Goal: Task Accomplishment & Management: Use online tool/utility

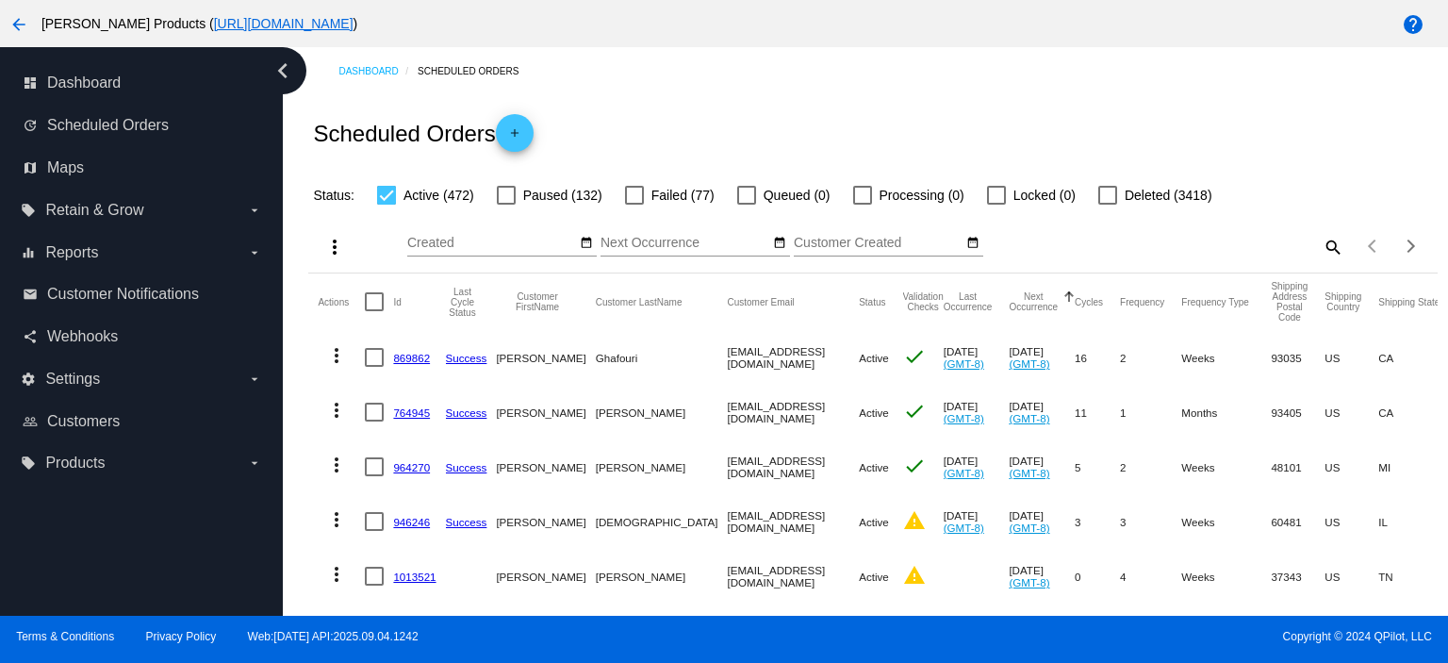
click at [1321, 245] on mat-icon "search" at bounding box center [1332, 246] width 23 height 29
click at [1079, 247] on input "Search" at bounding box center [1203, 243] width 281 height 15
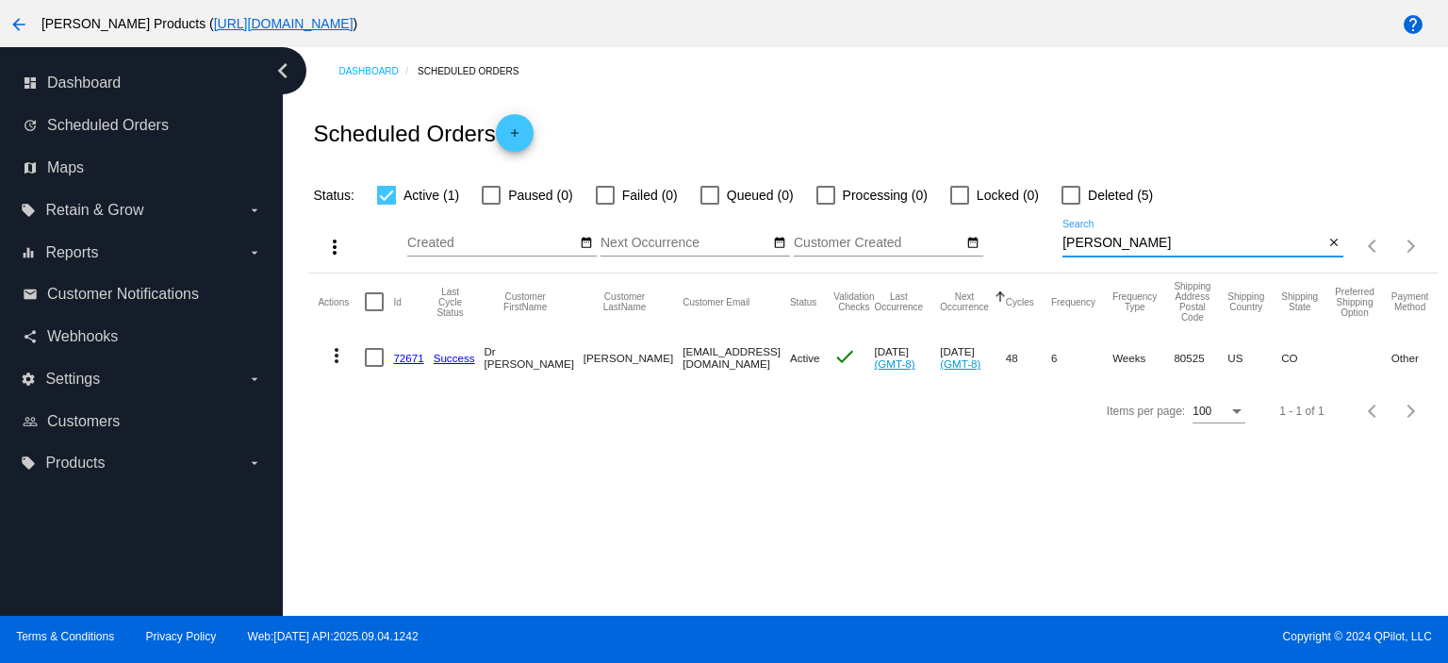
type input "[PERSON_NAME]"
click at [408, 356] on link "72671" at bounding box center [408, 358] width 30 height 12
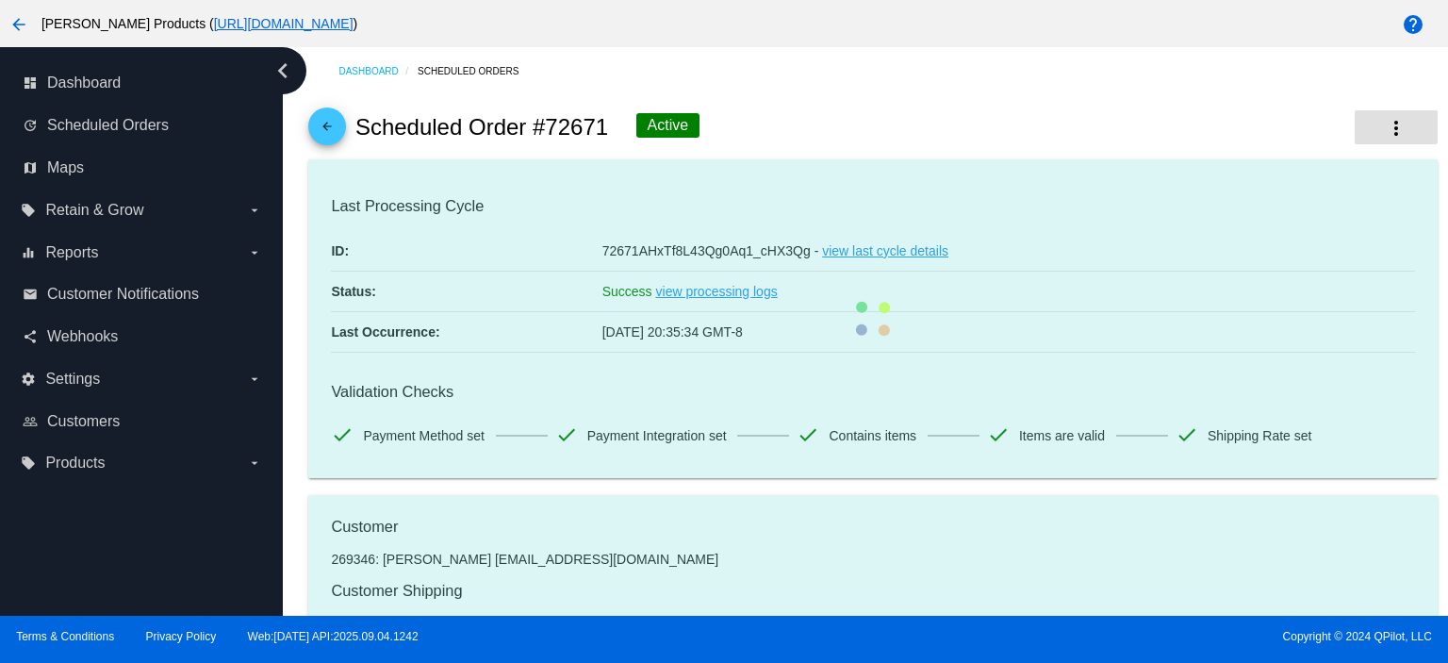
click at [1385, 119] on mat-icon "more_vert" at bounding box center [1396, 128] width 23 height 23
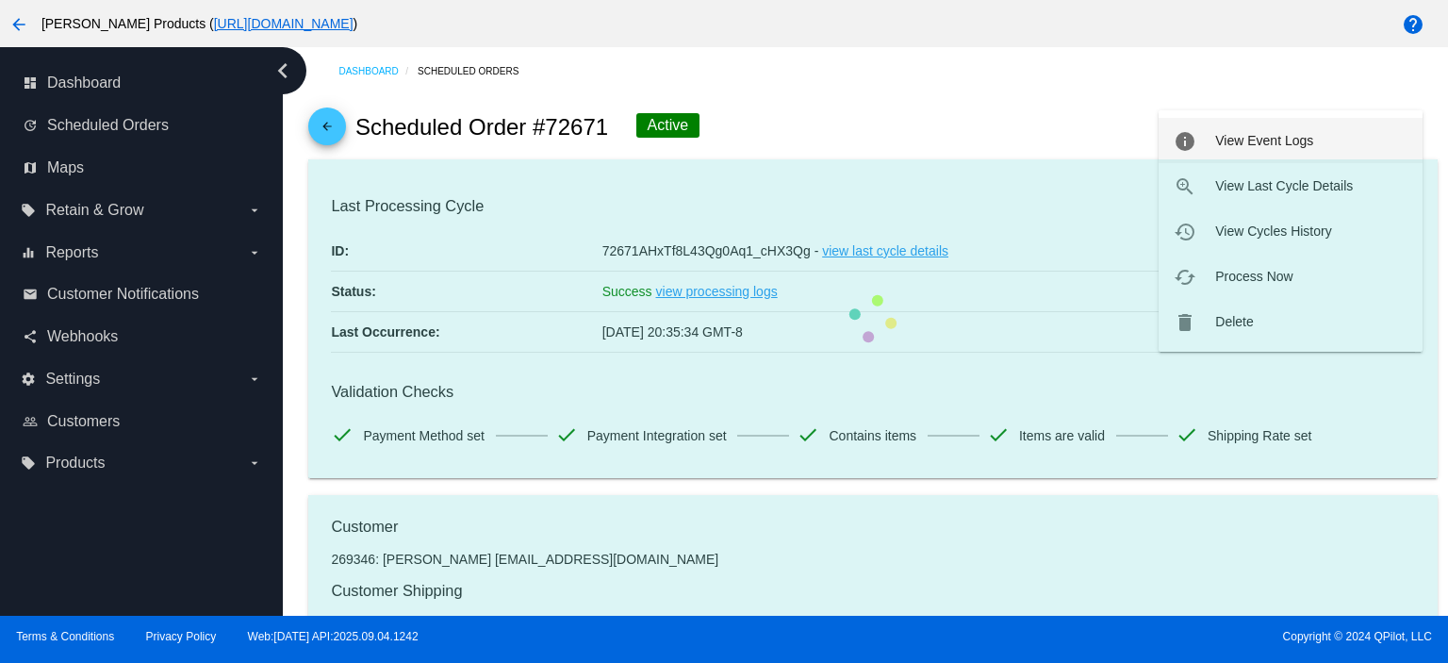
click at [1293, 139] on span "View Event Logs" at bounding box center [1264, 140] width 98 height 15
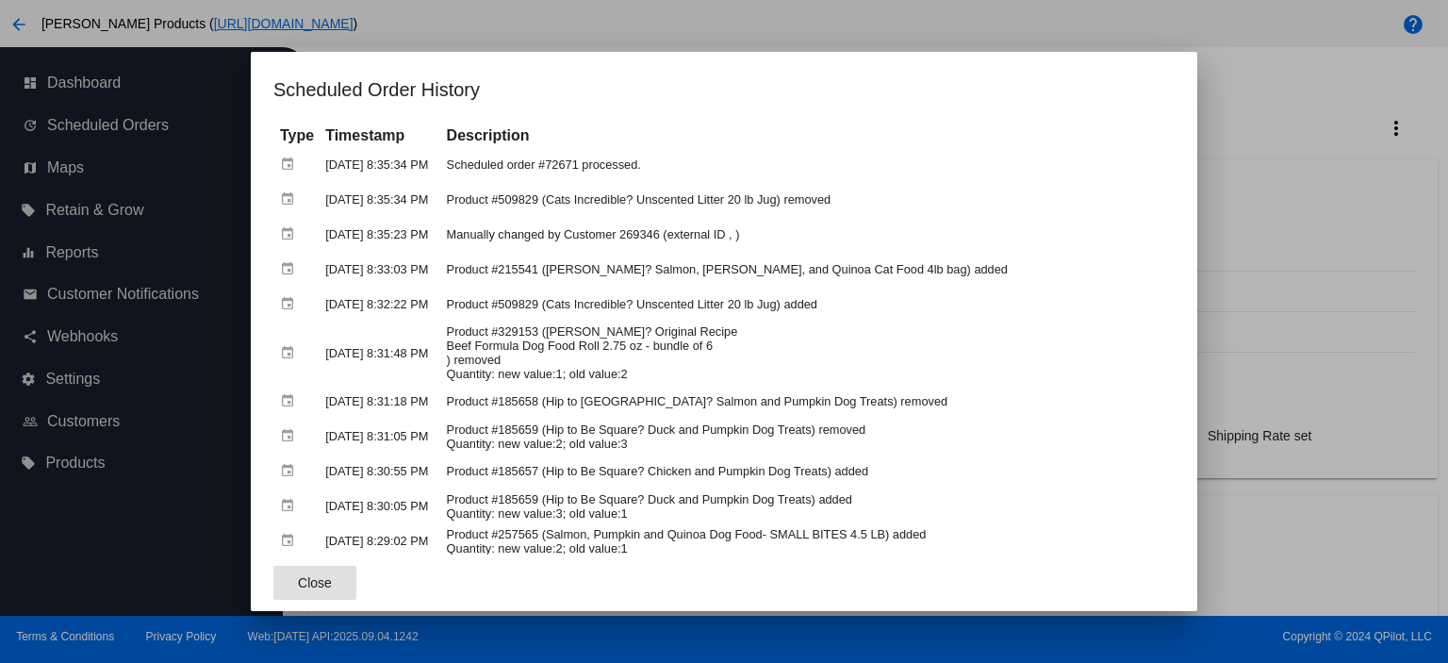
click at [1309, 113] on div at bounding box center [724, 331] width 1448 height 663
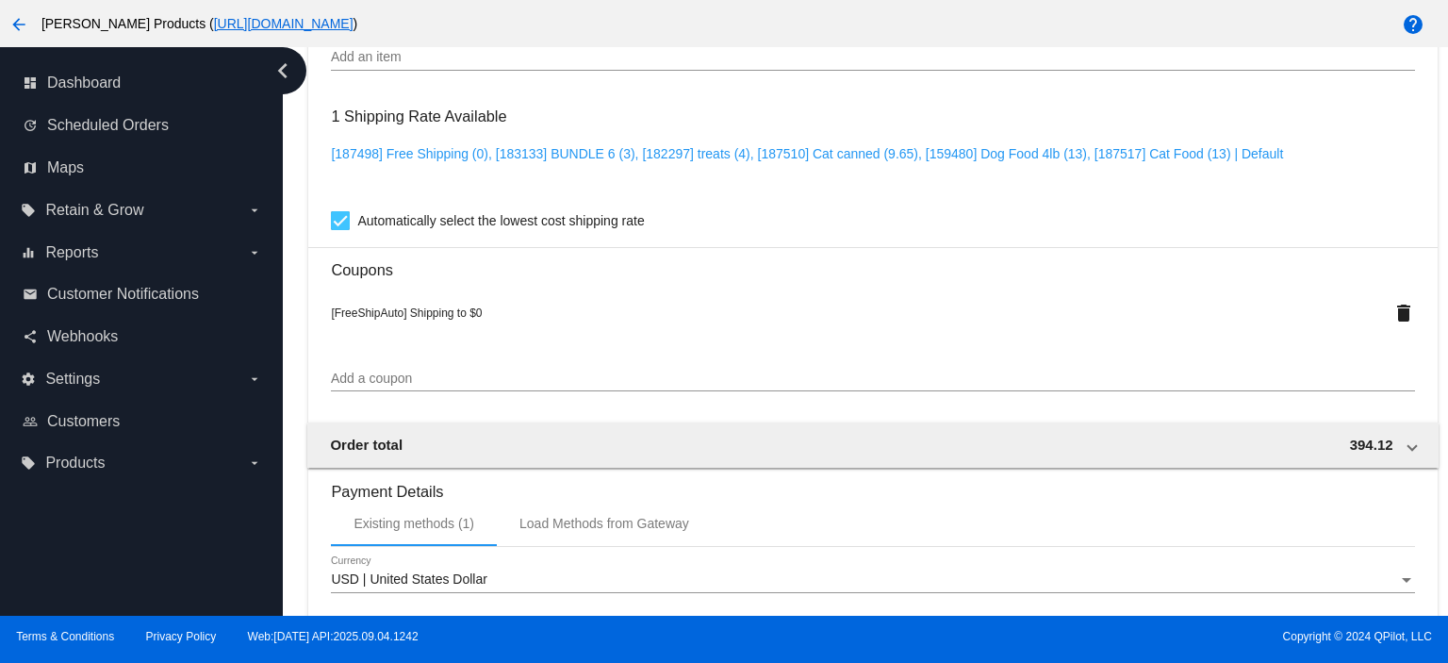
scroll to position [2614, 0]
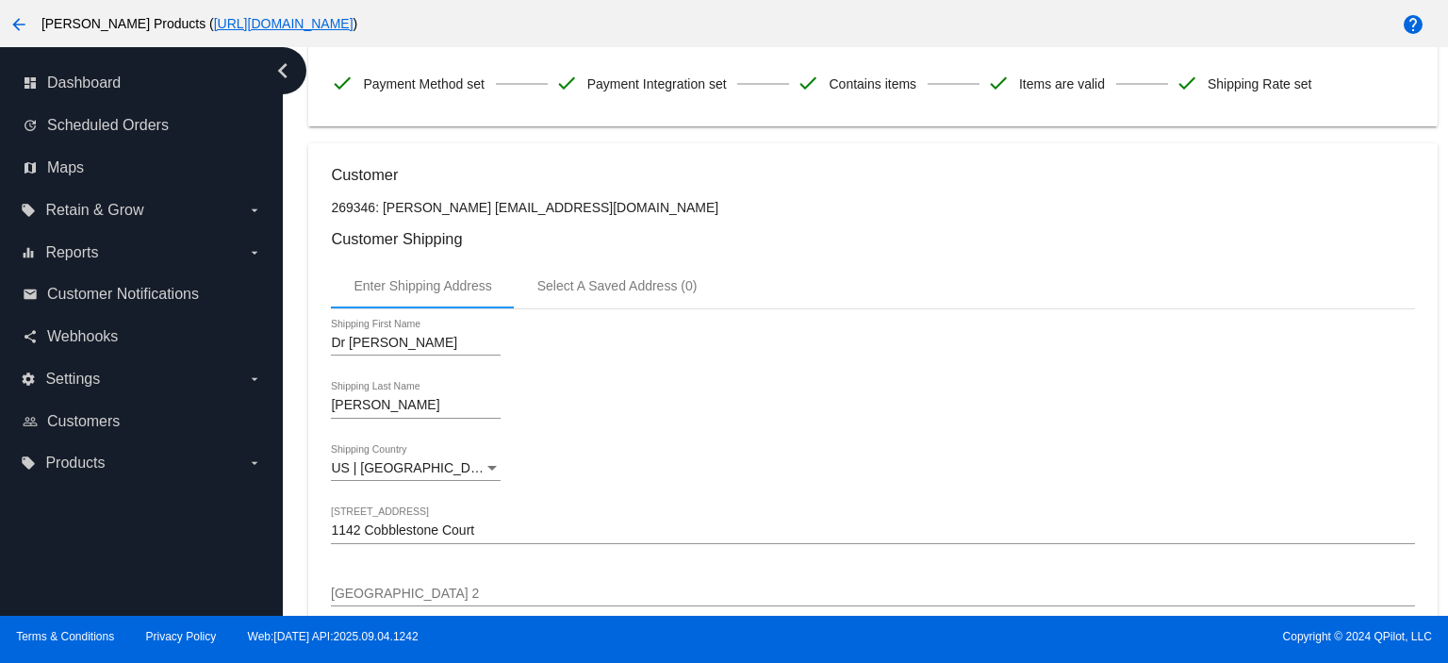
scroll to position [0, 0]
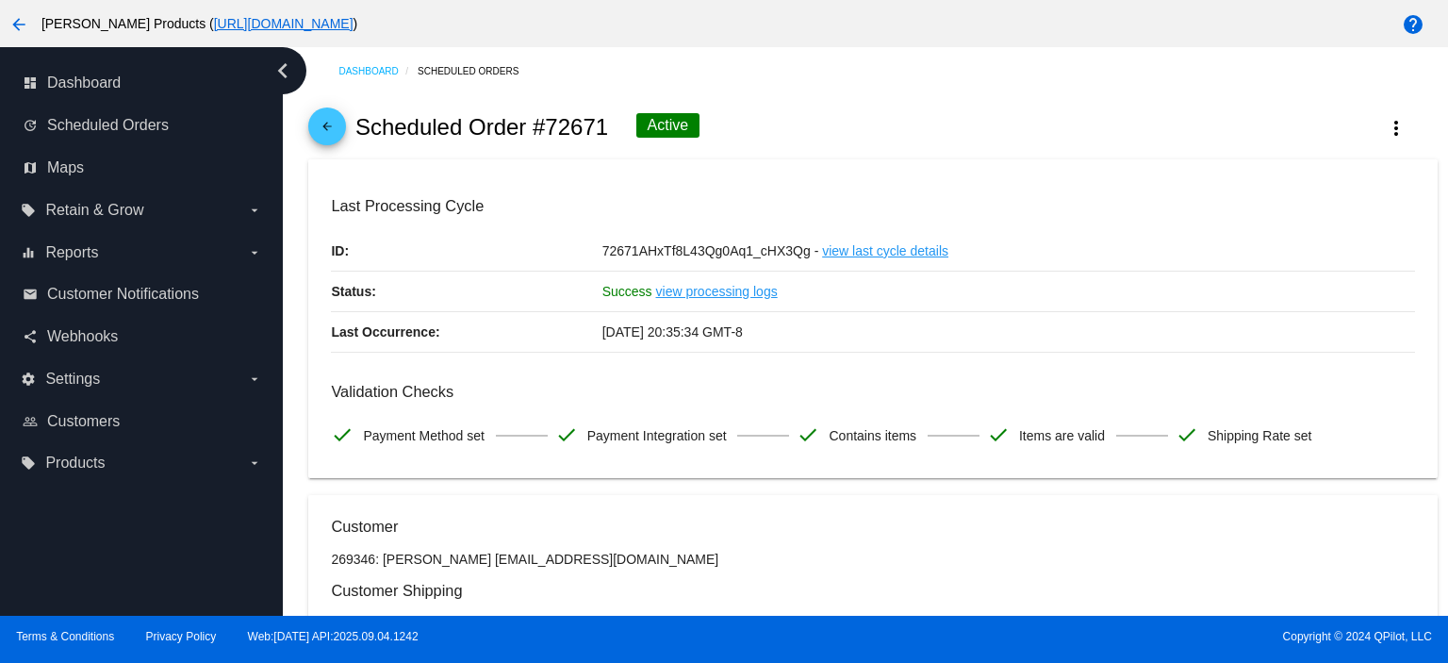
click at [313, 114] on link "arrow_back" at bounding box center [327, 126] width 38 height 38
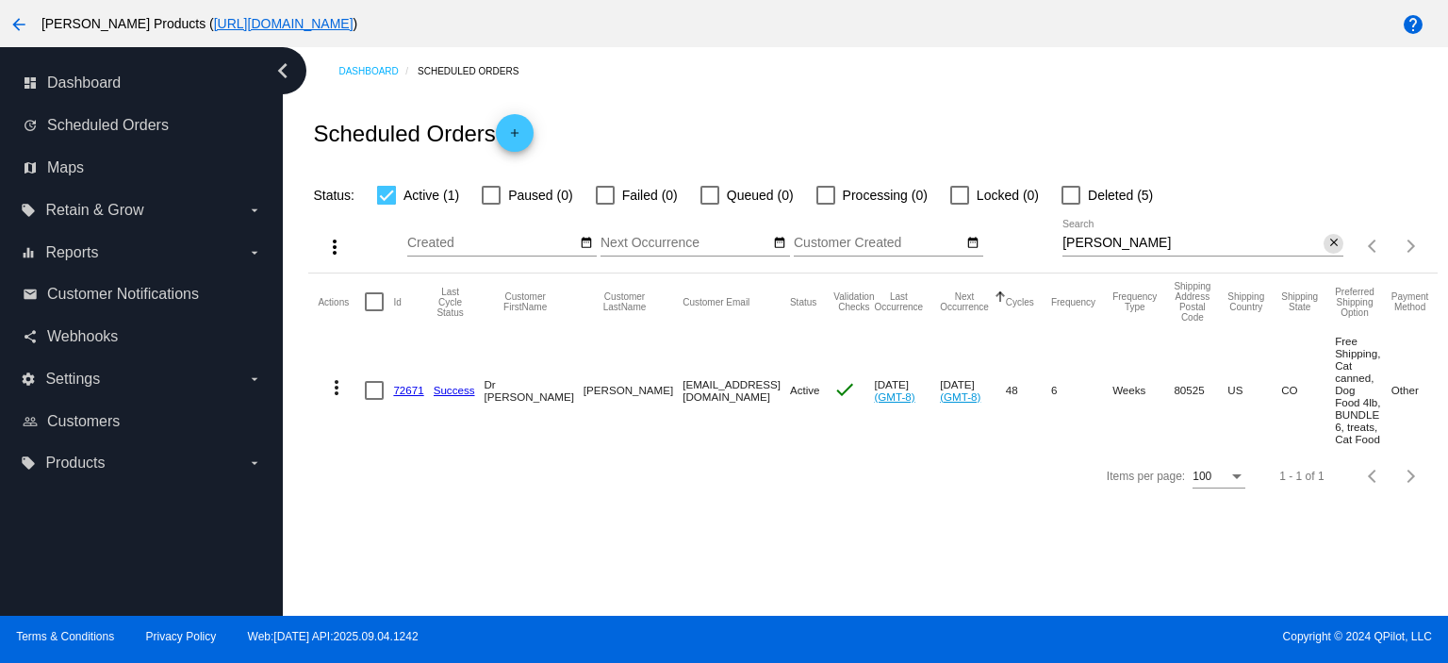
click at [1335, 246] on mat-icon "close" at bounding box center [1333, 243] width 13 height 15
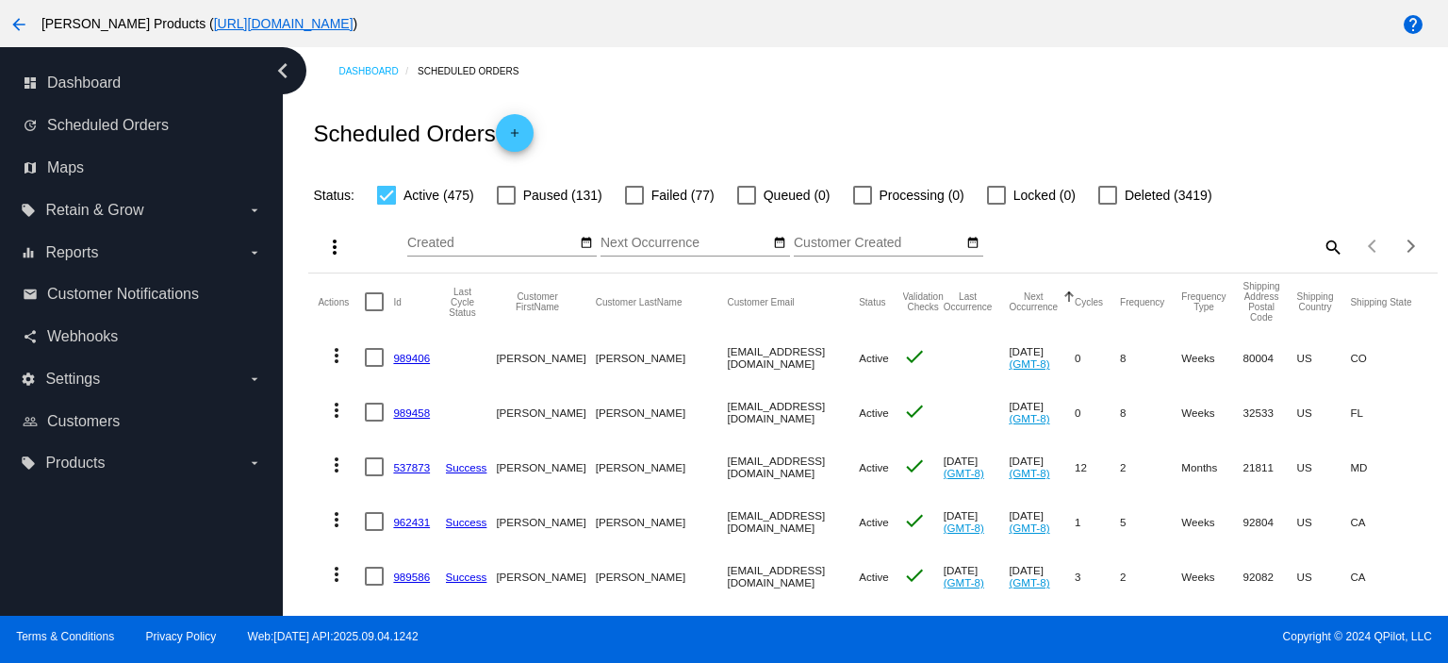
click at [401, 353] on link "989406" at bounding box center [411, 358] width 37 height 12
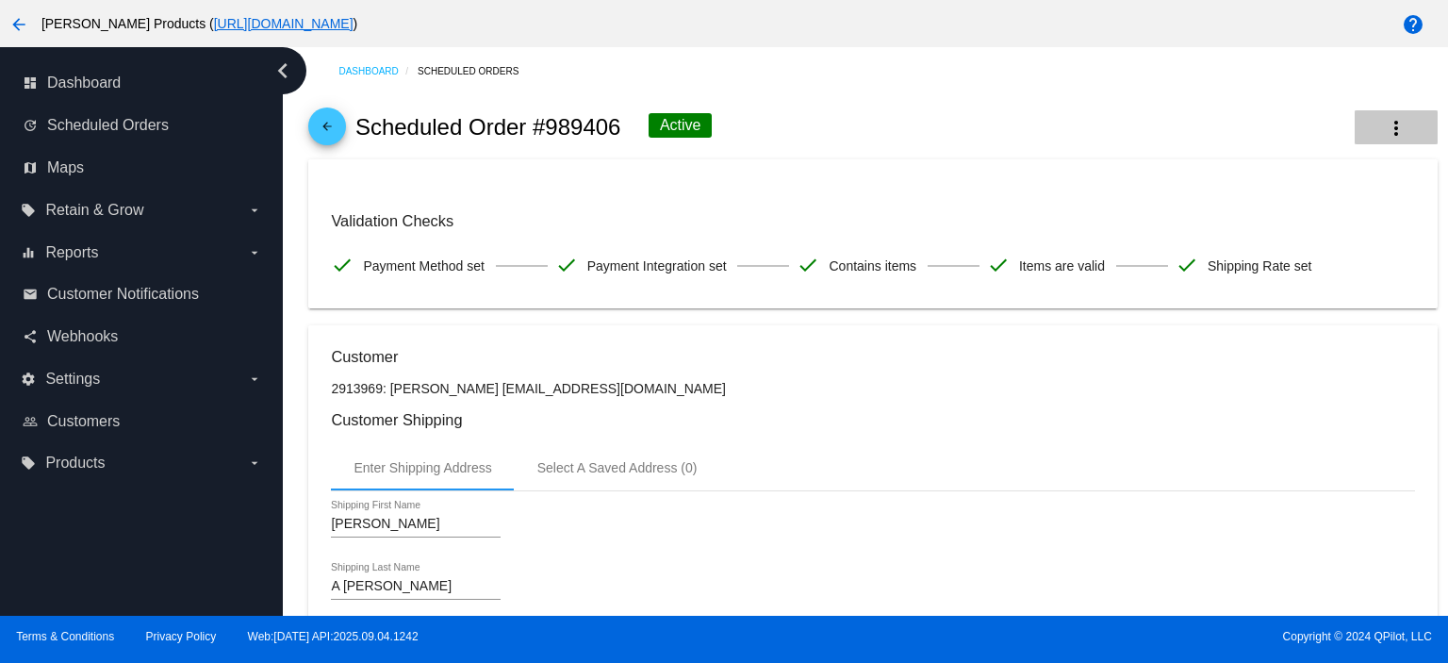
click at [1389, 127] on mat-icon "more_vert" at bounding box center [1396, 128] width 23 height 23
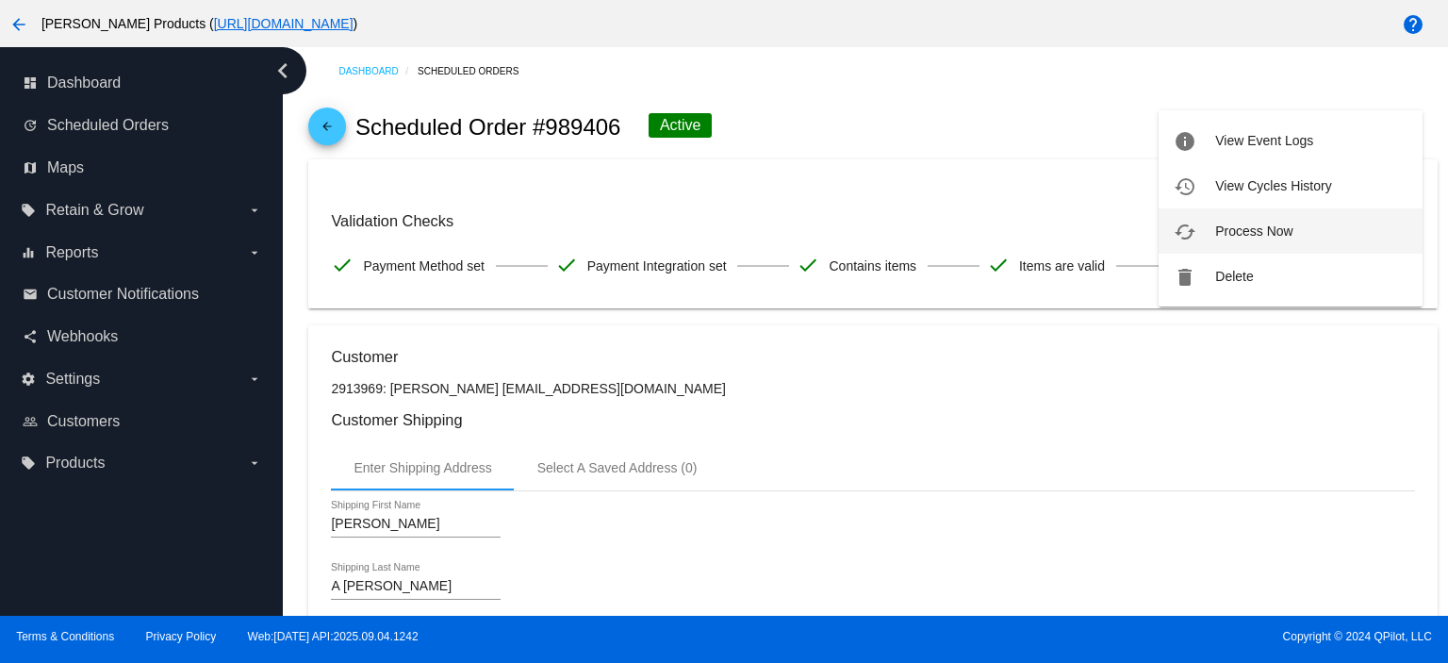
click at [1324, 225] on button "cached Process Now" at bounding box center [1291, 230] width 264 height 45
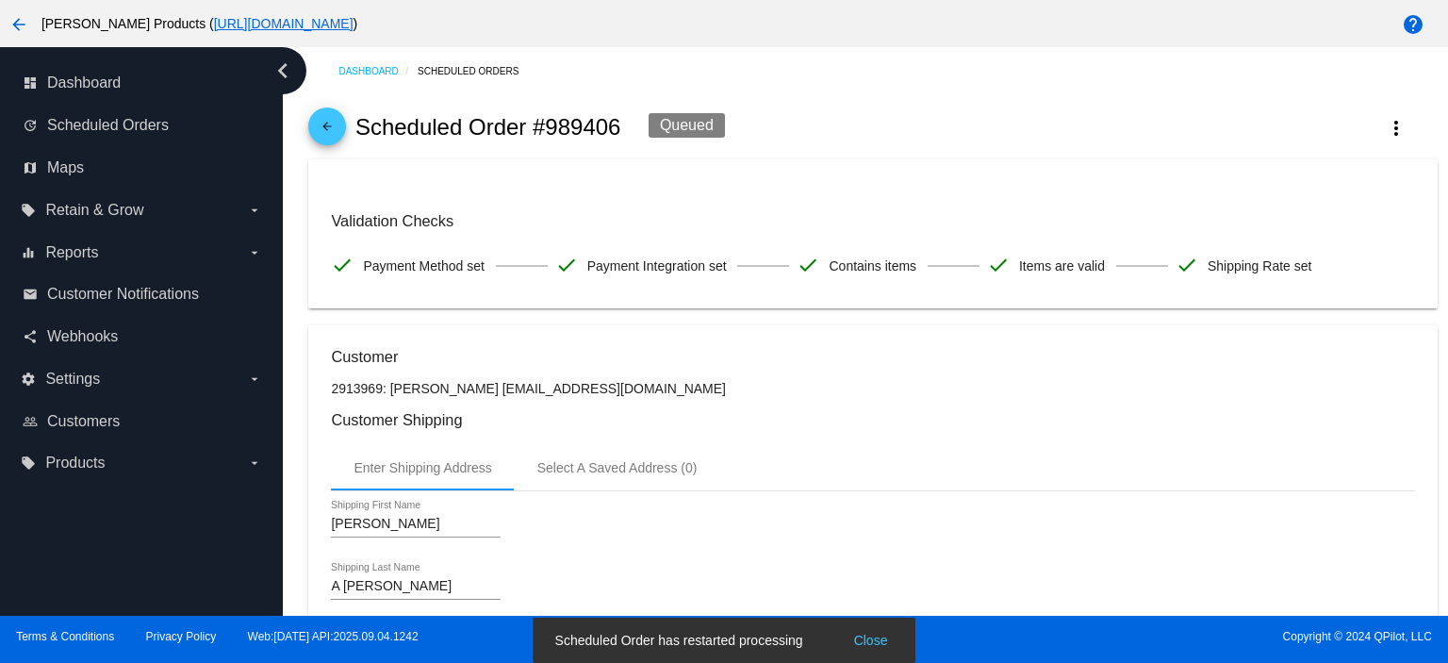
click at [334, 116] on span "arrow_back" at bounding box center [327, 130] width 23 height 46
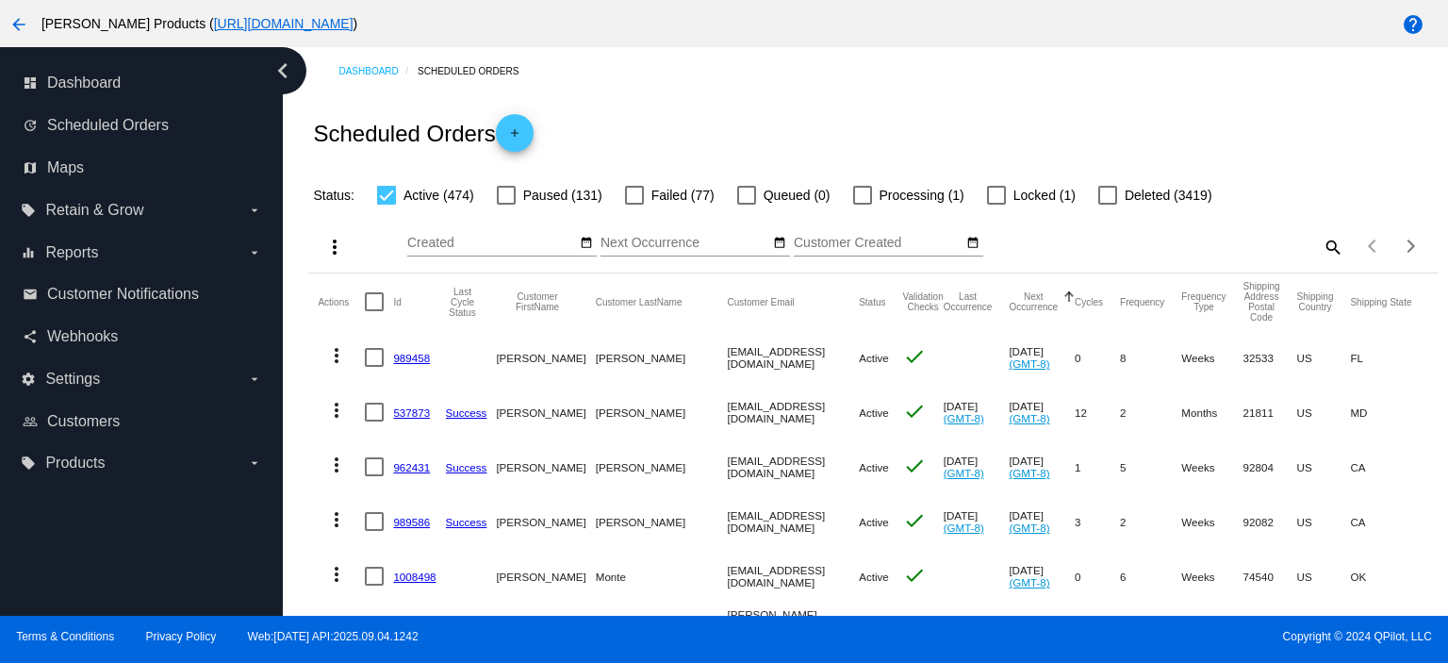
click at [404, 359] on link "989458" at bounding box center [411, 358] width 37 height 12
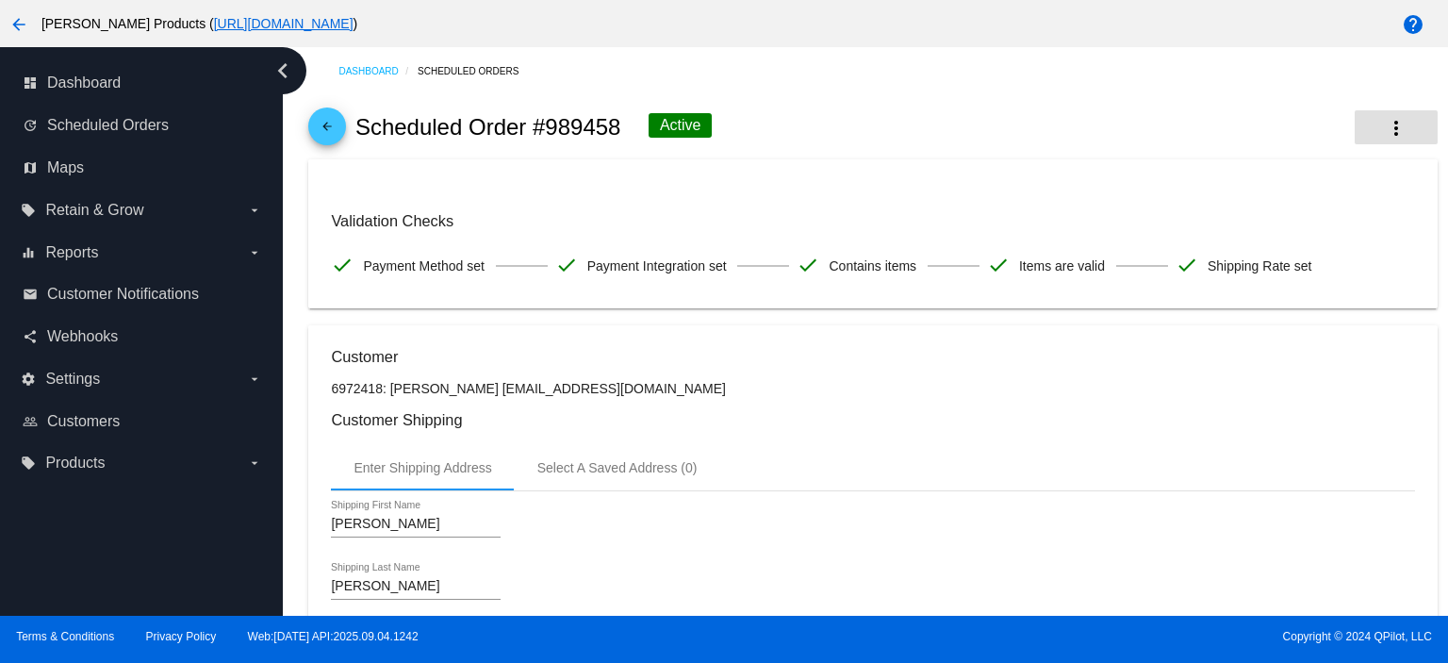
click at [1393, 120] on button "more_vert" at bounding box center [1396, 127] width 83 height 34
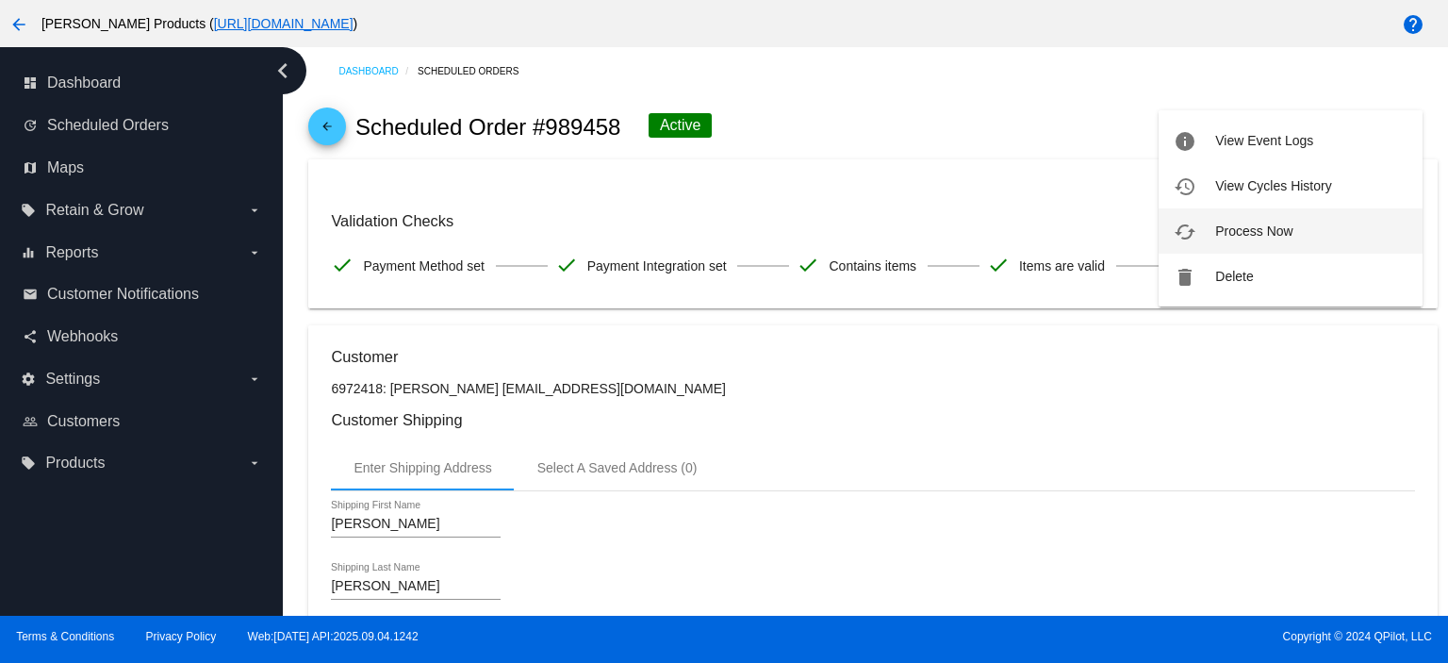
click at [1322, 233] on button "cached Process Now" at bounding box center [1291, 230] width 264 height 45
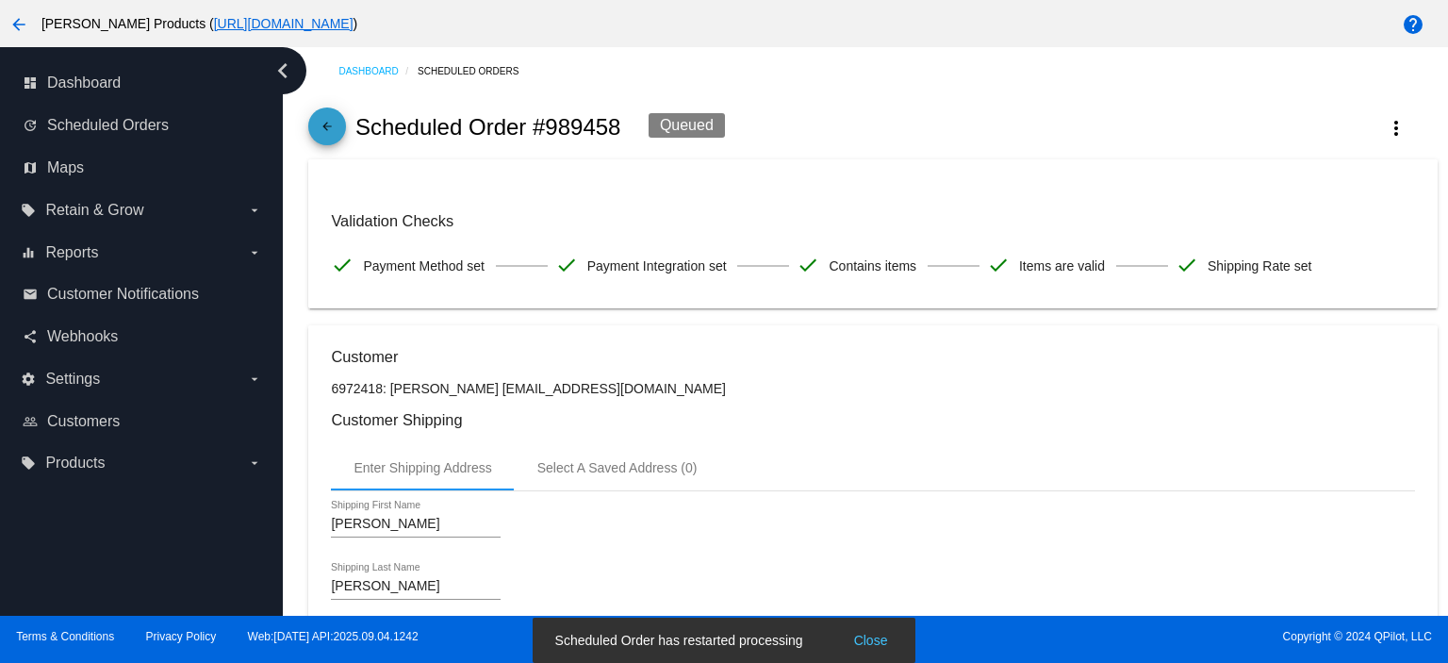
click at [321, 127] on mat-icon "arrow_back" at bounding box center [327, 131] width 23 height 23
